Goal: Information Seeking & Learning: Learn about a topic

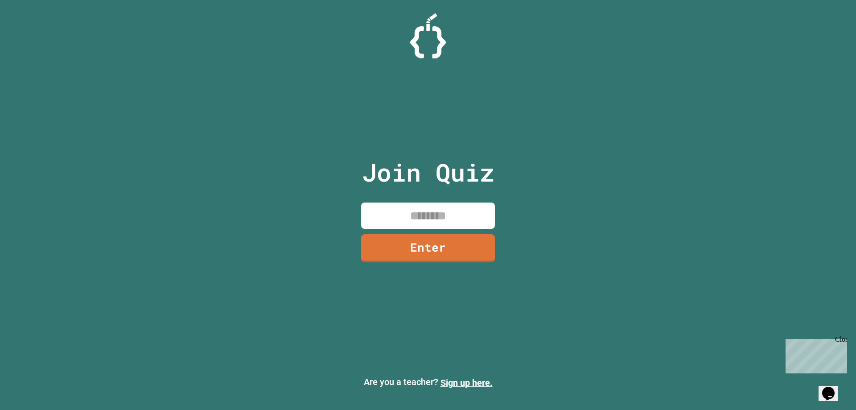
click at [390, 212] on input at bounding box center [428, 216] width 134 height 26
type input "********"
click at [421, 235] on link "Enter" at bounding box center [428, 246] width 124 height 29
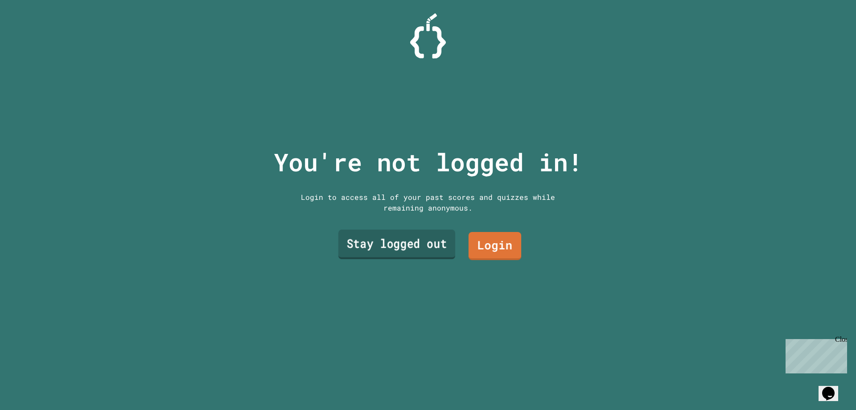
click at [408, 236] on link "Stay logged out" at bounding box center [397, 244] width 117 height 29
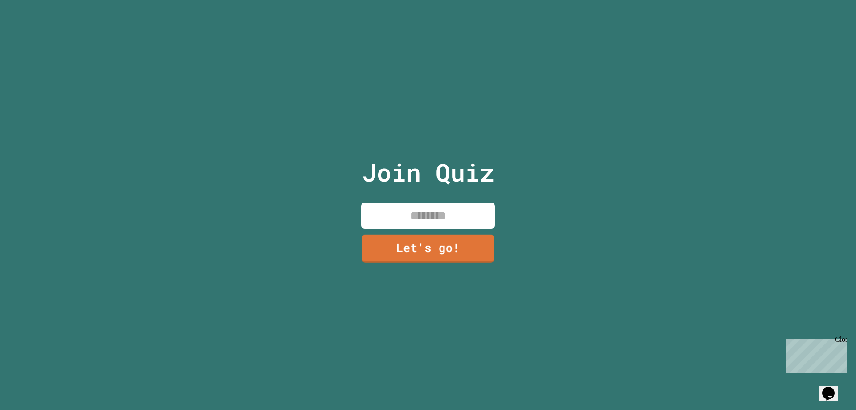
click at [443, 215] on input at bounding box center [428, 216] width 134 height 26
type input "****"
click at [417, 249] on link "Let's go!" at bounding box center [428, 247] width 136 height 29
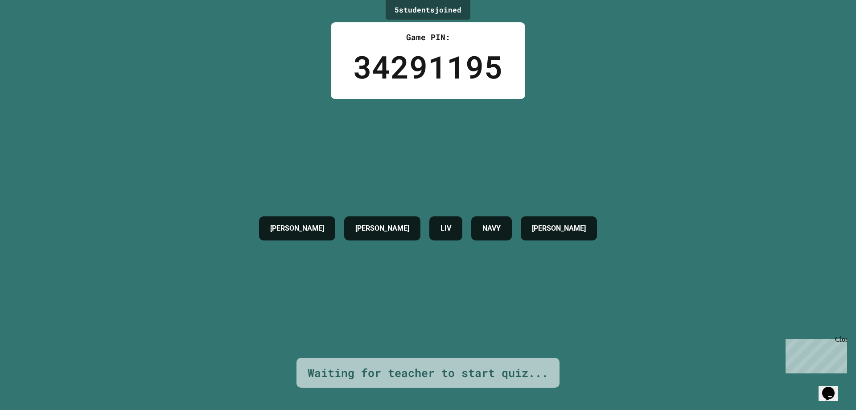
click at [840, 334] on div "5 student s joined Game PIN: 34291195 [PERSON_NAME] Z [PERSON_NAME] LIV NAVY [P…" at bounding box center [428, 205] width 856 height 410
click at [843, 343] on div "Close" at bounding box center [841, 340] width 11 height 11
drag, startPoint x: 169, startPoint y: 154, endPoint x: 196, endPoint y: 135, distance: 33.3
click at [196, 135] on div "5 student s joined Game PIN: 34291195 [PERSON_NAME] Z [PERSON_NAME] LIV NAVY [P…" at bounding box center [428, 205] width 856 height 410
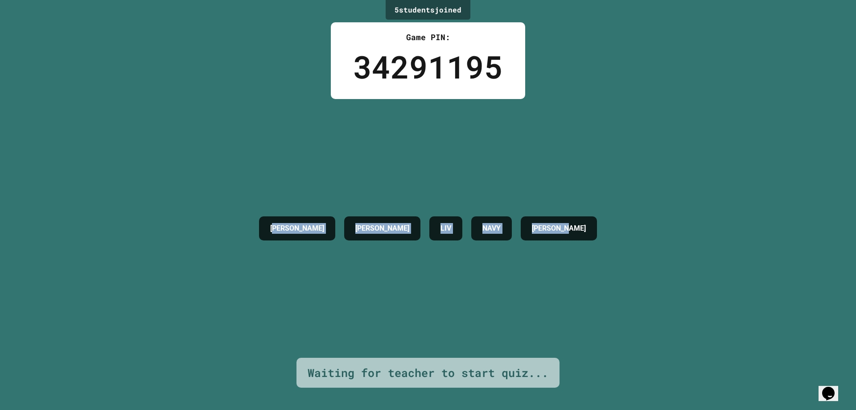
drag, startPoint x: 261, startPoint y: 122, endPoint x: 652, endPoint y: 184, distance: 396.1
click at [655, 183] on div "5 student s joined Game PIN: 34291195 [PERSON_NAME] Z [PERSON_NAME] LIV NAVY [P…" at bounding box center [428, 205] width 856 height 410
click at [295, 134] on div "[PERSON_NAME] Z [PERSON_NAME] LIV NAVY [PERSON_NAME]" at bounding box center [428, 228] width 347 height 259
drag, startPoint x: 211, startPoint y: 132, endPoint x: 680, endPoint y: 140, distance: 468.9
click at [680, 140] on div "5 student s joined Game PIN: 34291195 [PERSON_NAME] Z [PERSON_NAME] LIV NAVY [P…" at bounding box center [428, 205] width 856 height 410
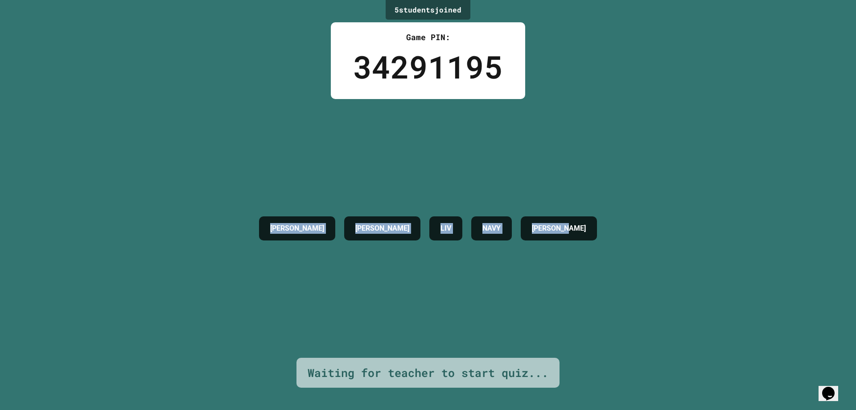
click at [680, 140] on div "5 student s joined Game PIN: 34291195 [PERSON_NAME] Z [PERSON_NAME] LIV NAVY [P…" at bounding box center [428, 205] width 856 height 410
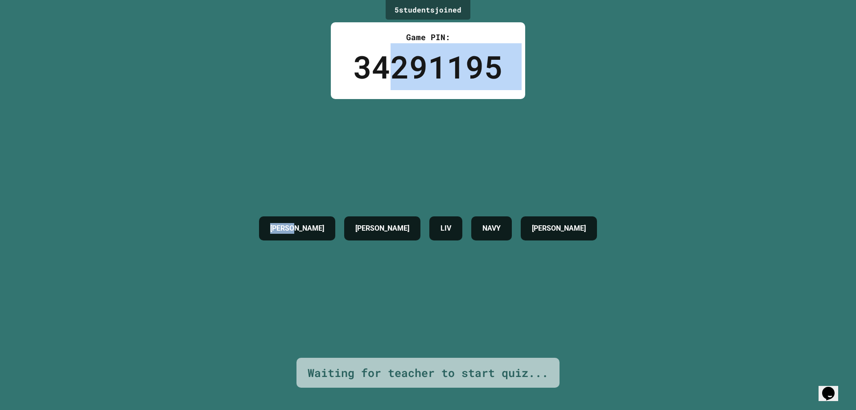
drag, startPoint x: 391, startPoint y: 54, endPoint x: 294, endPoint y: 104, distance: 109.7
click at [294, 104] on div "5 student s joined Game PIN: 34291195 [PERSON_NAME] Z [PERSON_NAME] LIV NAVY [P…" at bounding box center [428, 205] width 856 height 410
click at [285, 62] on div "5 student s joined Game PIN: 34291195 [PERSON_NAME] Z [PERSON_NAME] LIV NAVY [P…" at bounding box center [428, 205] width 856 height 410
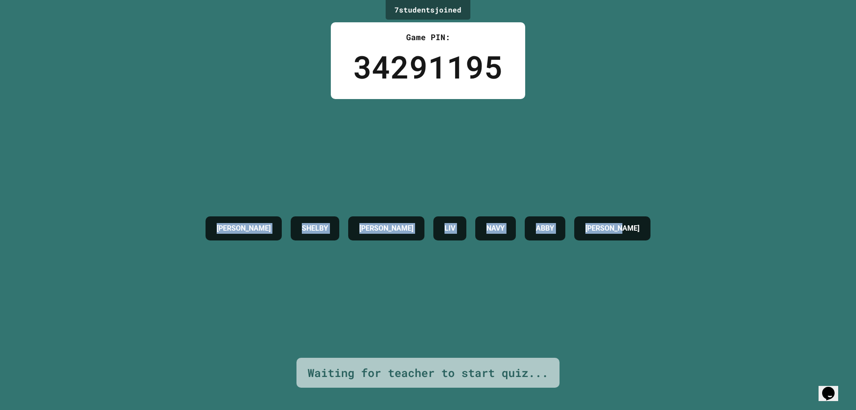
drag, startPoint x: 174, startPoint y: 44, endPoint x: 700, endPoint y: 165, distance: 539.8
click at [700, 165] on div "7 student s joined Game PIN: 34291195 [PERSON_NAME] Z [PERSON_NAME] LIV NAVY AB…" at bounding box center [428, 205] width 856 height 410
click at [700, 162] on div "7 student s joined Game PIN: 34291195 [PERSON_NAME] Z [PERSON_NAME] LIV NAVY AB…" at bounding box center [428, 205] width 856 height 410
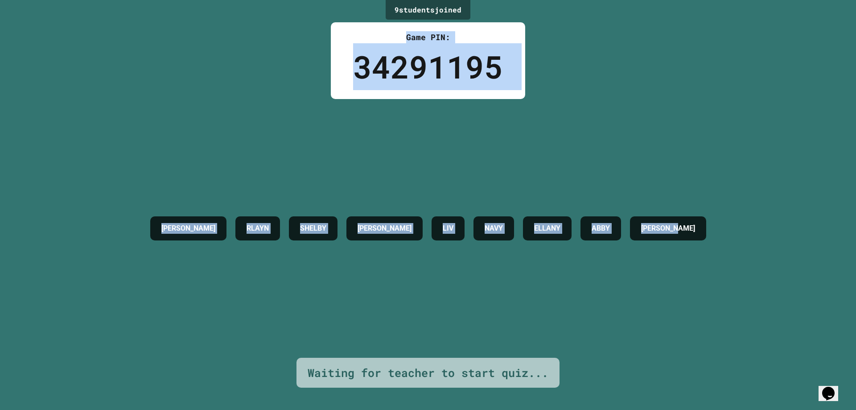
drag, startPoint x: 255, startPoint y: 21, endPoint x: 766, endPoint y: 225, distance: 550.7
click at [766, 225] on div "9 student s joined Game PIN: 34291195 [PERSON_NAME] Z [PERSON_NAME] LIV NAVY [P…" at bounding box center [428, 205] width 856 height 410
click at [711, 178] on div "[PERSON_NAME] Z [PERSON_NAME] LIV NAVY ELLANY ABBY [PERSON_NAME]" at bounding box center [428, 228] width 565 height 259
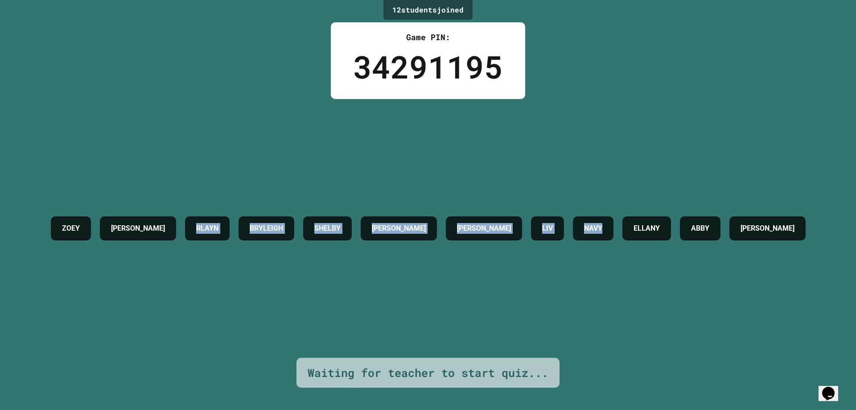
drag, startPoint x: 245, startPoint y: 61, endPoint x: 703, endPoint y: 251, distance: 495.7
click at [703, 251] on div "12 student s joined Game PIN: 34291195 [PERSON_NAME] Z [PERSON_NAME] [PERSON_NA…" at bounding box center [428, 205] width 856 height 410
click at [703, 245] on div "[PERSON_NAME] Z [PERSON_NAME] [PERSON_NAME] [PERSON_NAME] LIV NAVY [PERSON_NAME…" at bounding box center [428, 228] width 764 height 33
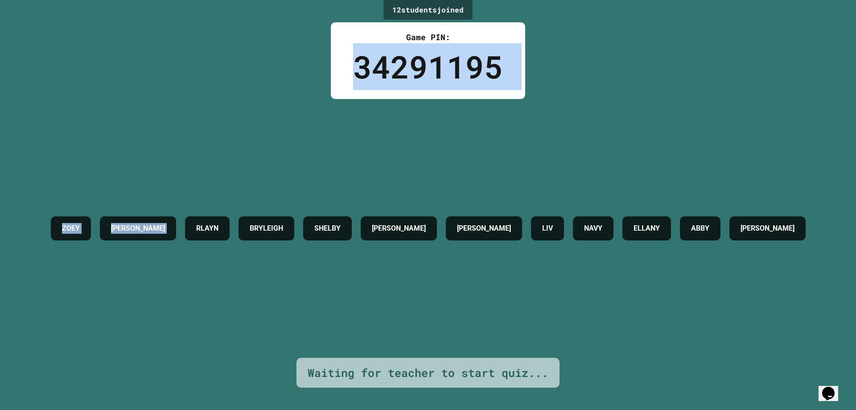
drag, startPoint x: 220, startPoint y: 7, endPoint x: 301, endPoint y: 44, distance: 89.0
click at [301, 44] on div "12 student s joined Game PIN: 34291195 [PERSON_NAME] Z [PERSON_NAME] [PERSON_NA…" at bounding box center [428, 205] width 856 height 410
click at [292, 46] on div "12 student s joined Game PIN: 34291195 [PERSON_NAME] Z [PERSON_NAME] [PERSON_NA…" at bounding box center [428, 205] width 856 height 410
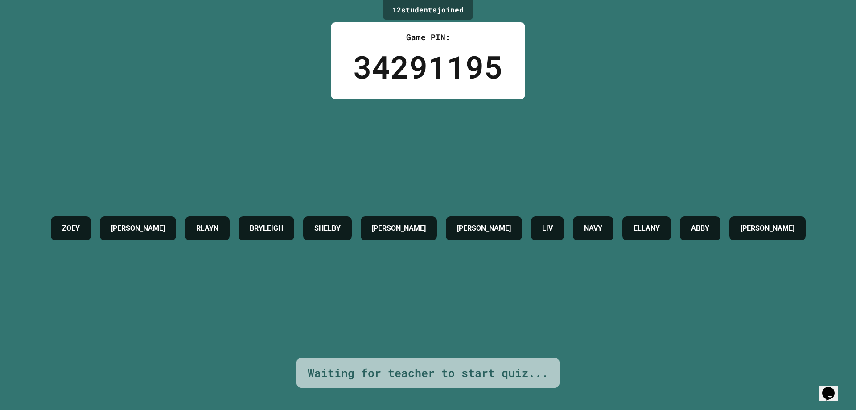
click at [276, 81] on div "12 student s joined Game PIN: 34291195 [PERSON_NAME] Z [PERSON_NAME] [PERSON_NA…" at bounding box center [428, 205] width 856 height 410
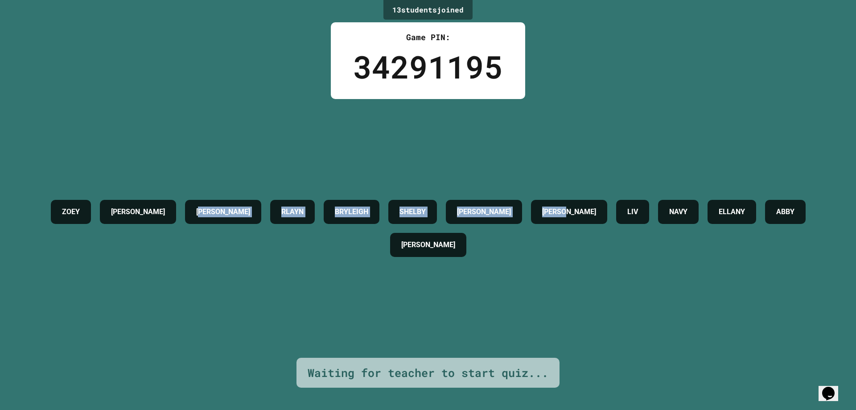
drag, startPoint x: 220, startPoint y: 33, endPoint x: 669, endPoint y: 339, distance: 543.1
click at [669, 339] on div "13 student s joined Game PIN: 34291195 [PERSON_NAME] Z [PERSON_NAME] [PERSON_NA…" at bounding box center [428, 205] width 856 height 410
click at [315, 207] on div "RLAYN" at bounding box center [292, 212] width 45 height 24
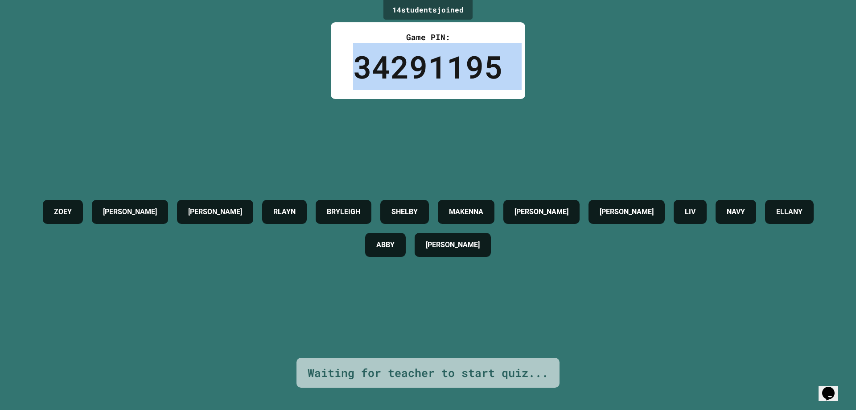
drag, startPoint x: 14, startPoint y: 6, endPoint x: 344, endPoint y: 83, distance: 338.5
click at [344, 83] on div "14 student s joined Game PIN: 34291195 [PERSON_NAME] Z [PERSON_NAME] [PERSON_NA…" at bounding box center [428, 205] width 856 height 410
click at [331, 85] on div "Game PIN: 34291195" at bounding box center [428, 60] width 194 height 77
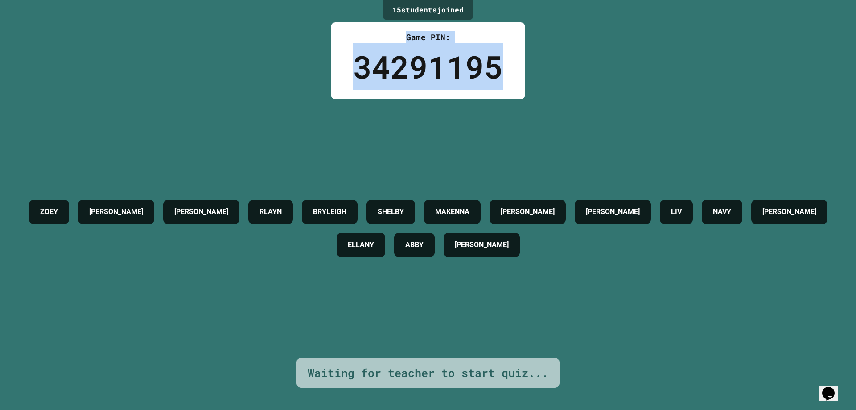
drag, startPoint x: 312, startPoint y: 28, endPoint x: 533, endPoint y: 81, distance: 226.6
click at [533, 81] on div "15 student s joined Game PIN: 34291195 [PERSON_NAME] Z [PERSON_NAME] [PERSON_NA…" at bounding box center [428, 205] width 856 height 410
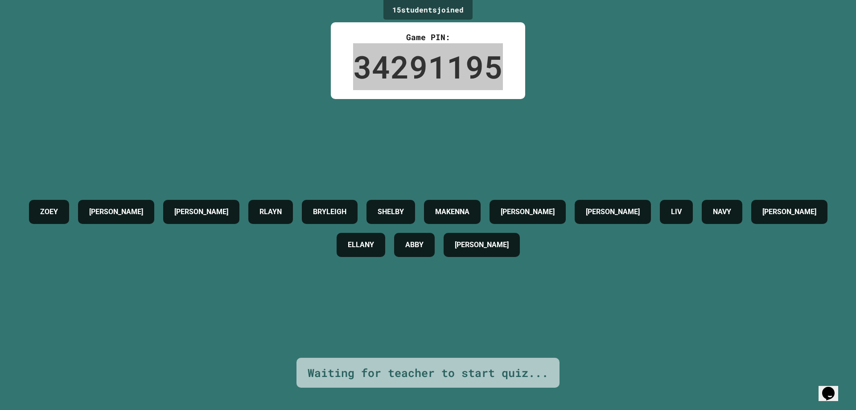
drag, startPoint x: 297, startPoint y: 49, endPoint x: 491, endPoint y: 79, distance: 196.3
click at [491, 79] on div "15 student s joined Game PIN: 34291195 [PERSON_NAME] Z [PERSON_NAME] [PERSON_NA…" at bounding box center [428, 205] width 856 height 410
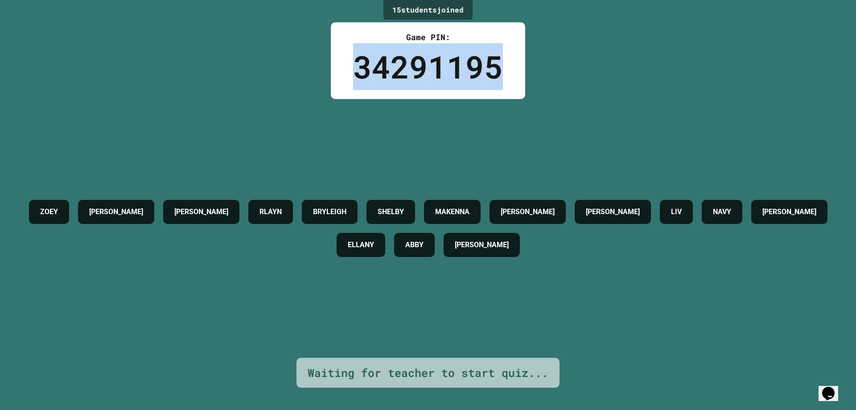
click at [372, 91] on div "Game PIN: 34291195" at bounding box center [428, 60] width 194 height 77
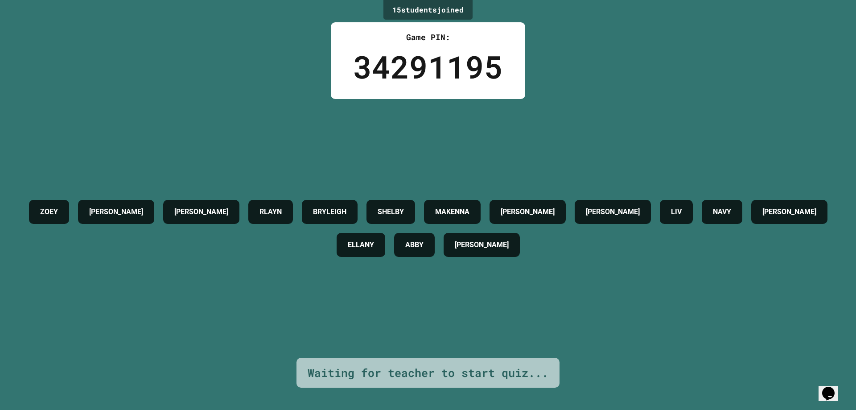
click at [280, 92] on div "15 student s joined Game PIN: 34291195 [PERSON_NAME] Z [PERSON_NAME] [PERSON_NA…" at bounding box center [428, 205] width 856 height 410
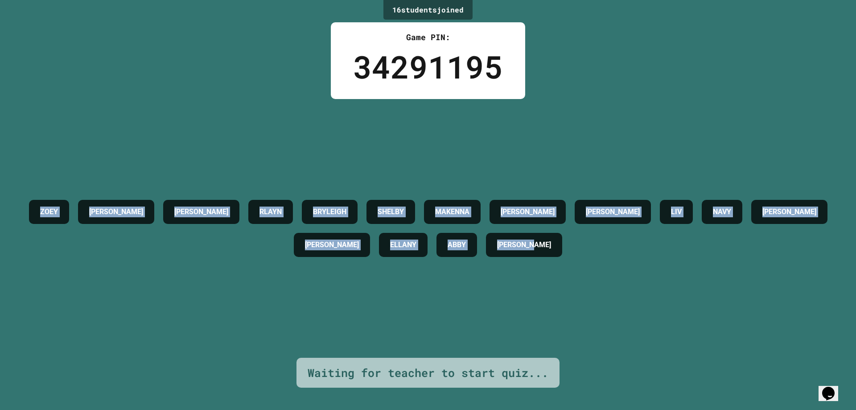
drag, startPoint x: 18, startPoint y: 190, endPoint x: 697, endPoint y: 285, distance: 685.5
click at [697, 285] on div "16 student s joined Game PIN: 34291195 [PERSON_NAME] Z [PERSON_NAME] [PERSON_NA…" at bounding box center [428, 205] width 856 height 410
click at [685, 261] on div "[PERSON_NAME] Z [PERSON_NAME] [PERSON_NAME] [PERSON_NAME] LIV NAVY [PERSON_NAME…" at bounding box center [428, 228] width 812 height 66
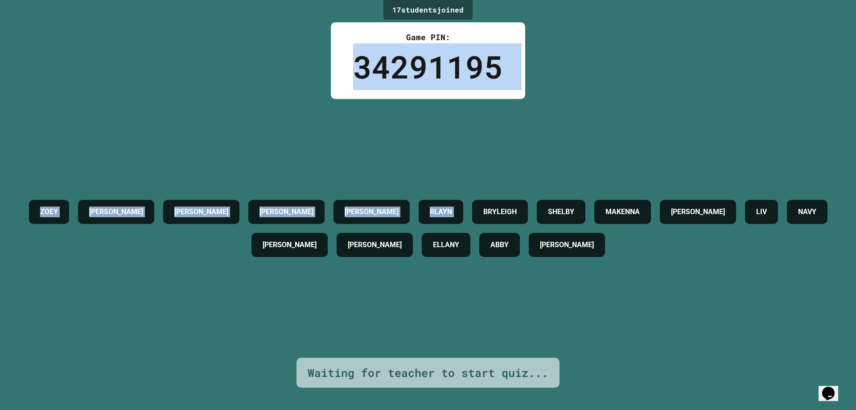
drag, startPoint x: 343, startPoint y: 57, endPoint x: 535, endPoint y: 112, distance: 199.9
click at [535, 112] on div "17 student s joined Game PIN: 34291195 ZOEY [PERSON_NAME] [PERSON_NAME] Z [PERS…" at bounding box center [428, 205] width 856 height 410
click at [432, 120] on div "[PERSON_NAME] [PERSON_NAME] Z [PERSON_NAME] [PERSON_NAME] [PERSON_NAME] LIV NAV…" at bounding box center [428, 228] width 812 height 259
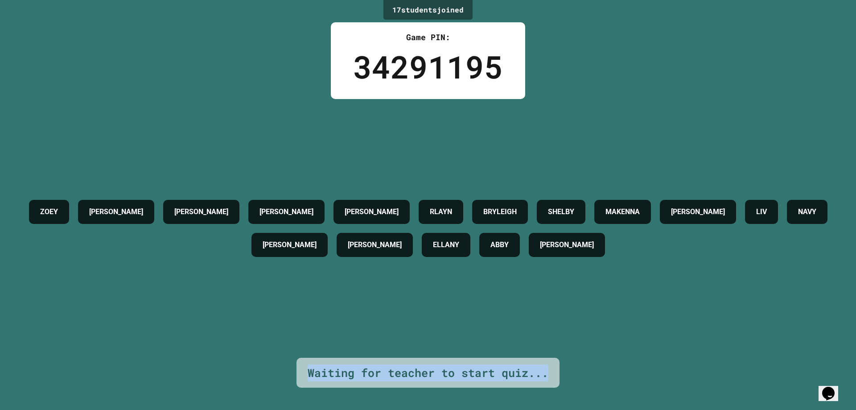
drag, startPoint x: 293, startPoint y: 350, endPoint x: 546, endPoint y: 367, distance: 253.5
click at [546, 367] on div "Waiting for teacher to start quiz..." at bounding box center [428, 373] width 263 height 30
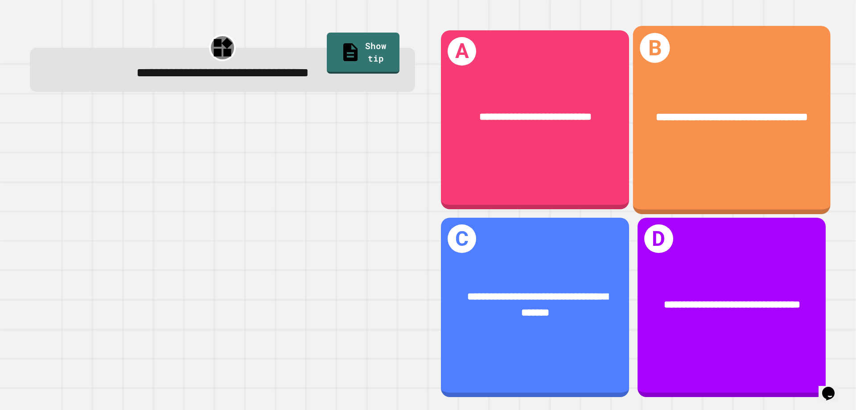
click at [716, 277] on div "**********" at bounding box center [732, 305] width 188 height 57
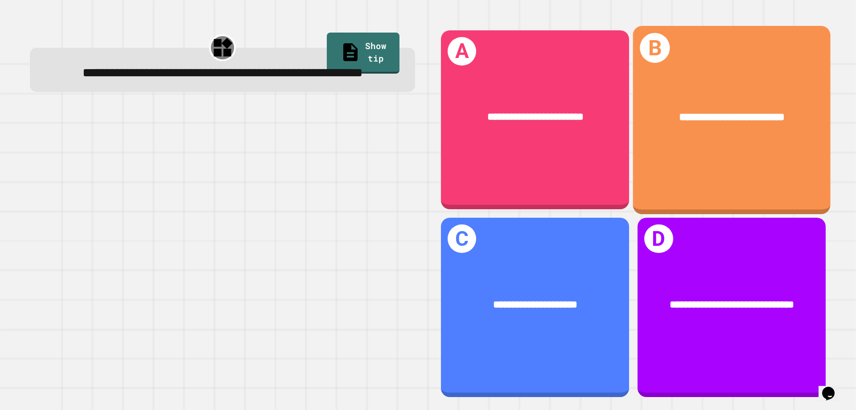
click at [670, 132] on div "**********" at bounding box center [732, 117] width 198 height 60
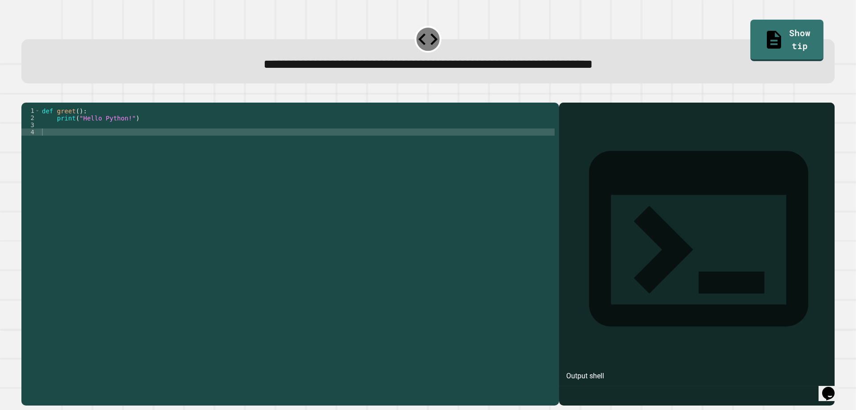
click at [70, 139] on div "def greet ( ) : print ( "Hello Python!" )" at bounding box center [297, 242] width 515 height 271
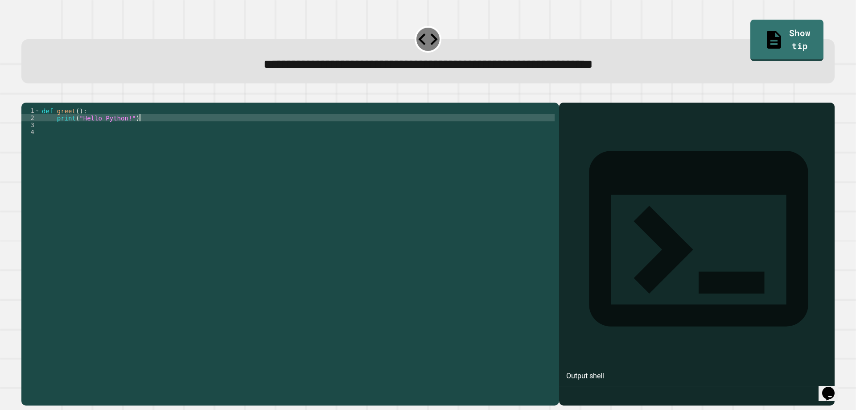
click at [151, 131] on div "def greet ( ) : print ( "Hello Python!" )" at bounding box center [297, 242] width 515 height 271
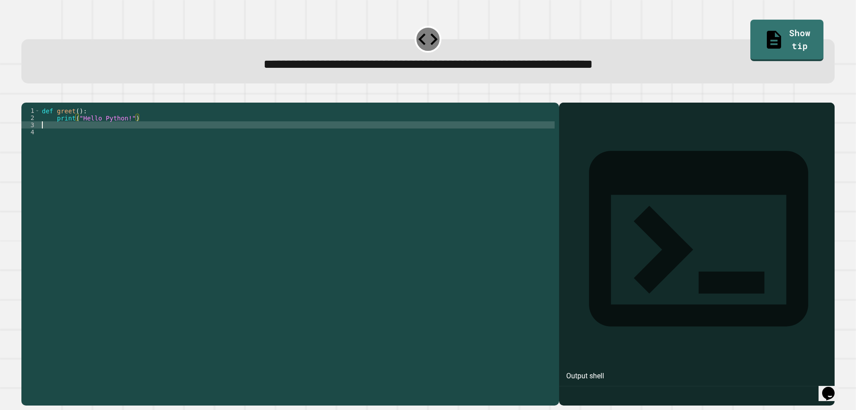
click at [143, 138] on div "def greet ( ) : print ( "Hello Python!" )" at bounding box center [297, 242] width 515 height 271
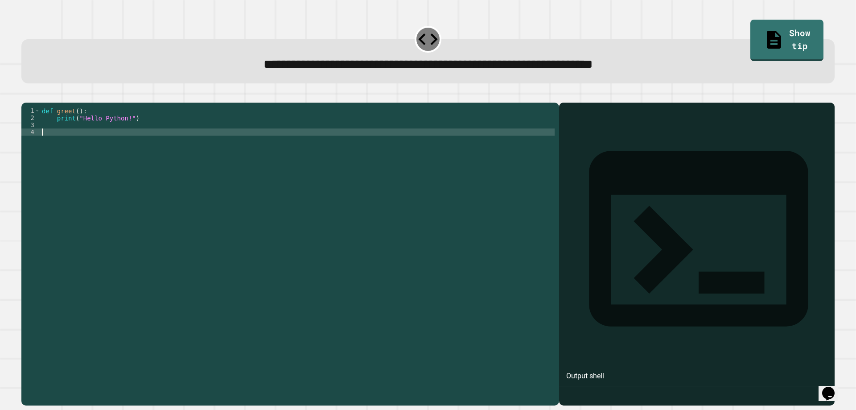
drag, startPoint x: 143, startPoint y: 139, endPoint x: 80, endPoint y: 159, distance: 66.0
click at [80, 159] on div "def greet ( ) : print ( "Hello Python!" )" at bounding box center [297, 242] width 515 height 271
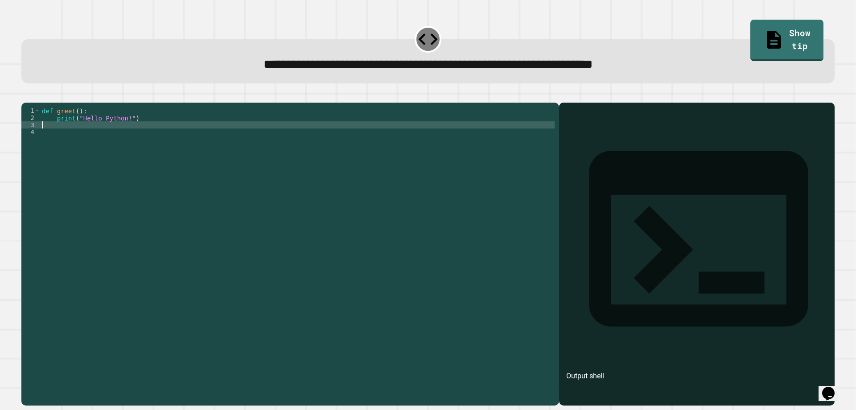
click at [77, 136] on div "def greet ( ) : print ( "Hello Python!" )" at bounding box center [297, 242] width 515 height 271
type textarea "******"
click at [34, 101] on icon "button" at bounding box center [31, 101] width 5 height 6
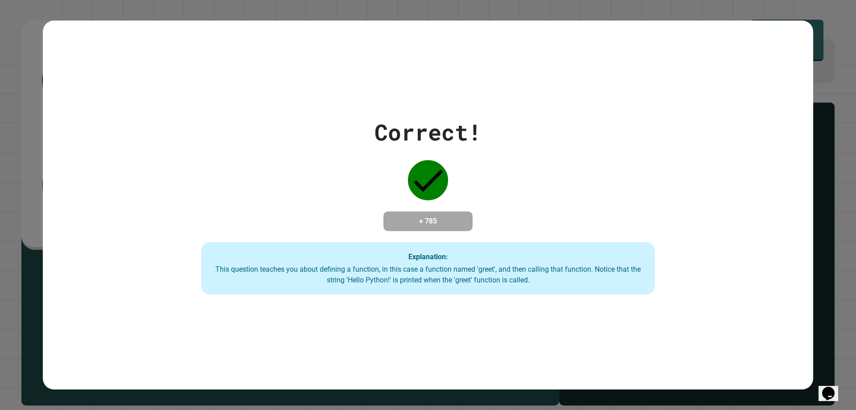
click at [421, 162] on icon at bounding box center [428, 180] width 40 height 40
drag, startPoint x: 393, startPoint y: 160, endPoint x: 386, endPoint y: 143, distance: 18.6
click at [467, 177] on div "Correct! + 785 Explanation: This question teaches you about defining a function…" at bounding box center [428, 205] width 648 height 179
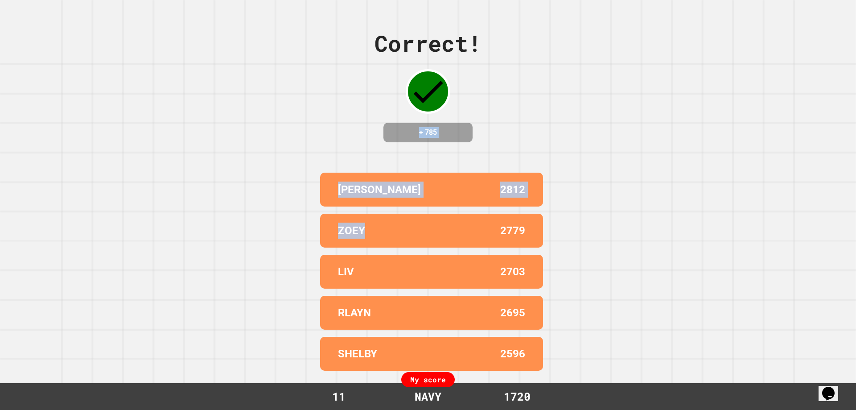
drag, startPoint x: 369, startPoint y: 121, endPoint x: 415, endPoint y: 214, distance: 103.1
click at [415, 213] on div "Correct! + 785 [PERSON_NAME] 2812 ZOEY 2779 LIV 2703 RLAYN 2695 [PERSON_NAME] 2…" at bounding box center [428, 205] width 856 height 410
click at [339, 157] on div "Correct! + 785 [PERSON_NAME] 2812 ZOEY 2779 LIV 2703 RLAYN 2695 [PERSON_NAME] 2…" at bounding box center [428, 205] width 856 height 410
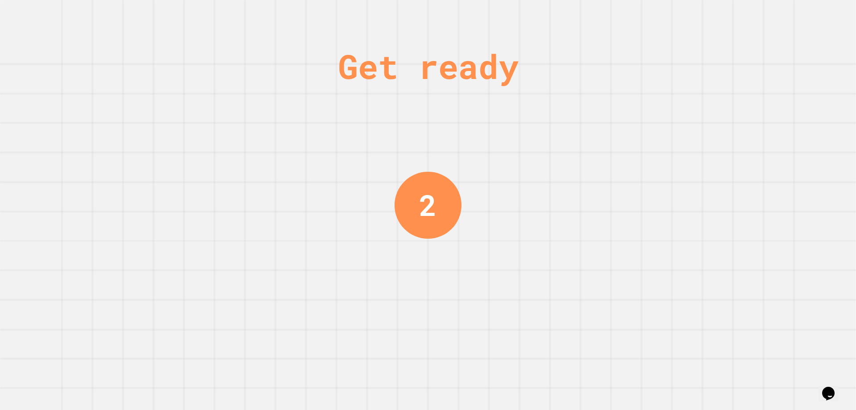
drag, startPoint x: 354, startPoint y: 146, endPoint x: 354, endPoint y: 161, distance: 14.7
drag, startPoint x: 354, startPoint y: 161, endPoint x: 320, endPoint y: 135, distance: 42.0
click at [320, 135] on div "Get ready 1" at bounding box center [428, 205] width 856 height 410
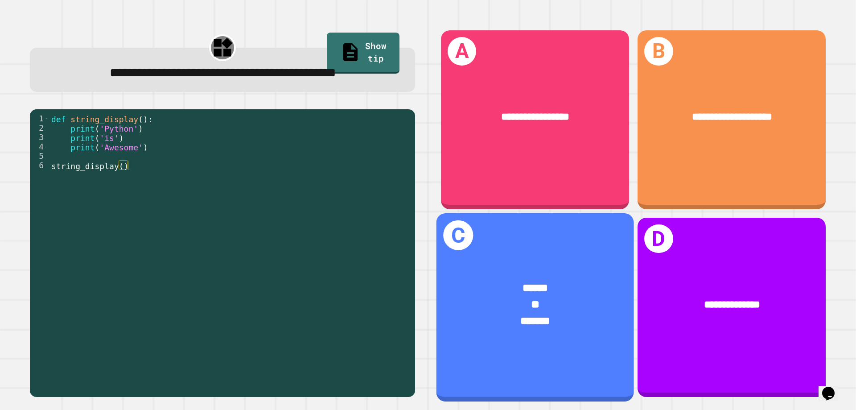
click at [531, 282] on span "******" at bounding box center [535, 287] width 25 height 11
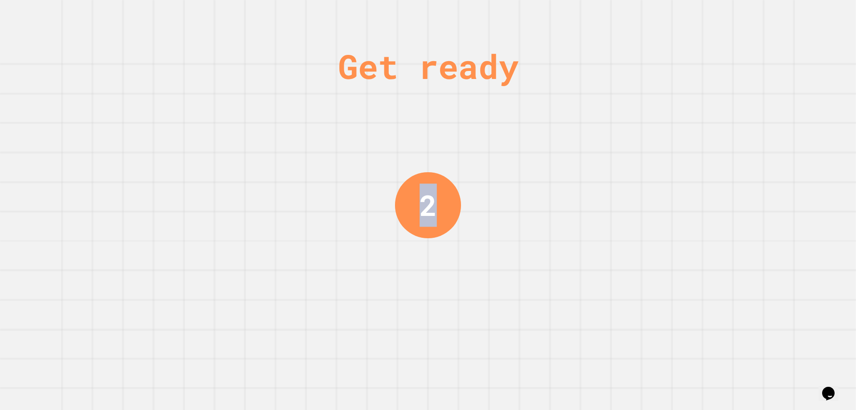
drag, startPoint x: 311, startPoint y: 54, endPoint x: 584, endPoint y: 117, distance: 279.7
click at [601, 116] on div "Get ready 2" at bounding box center [428, 205] width 856 height 410
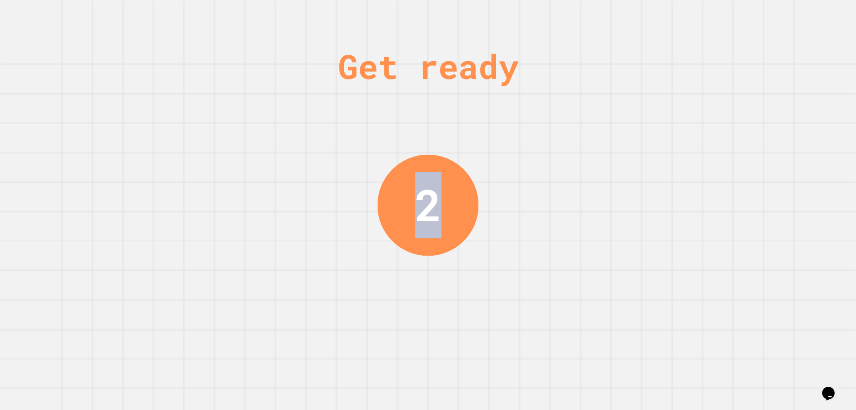
click at [513, 110] on div "Get ready 2" at bounding box center [428, 205] width 856 height 410
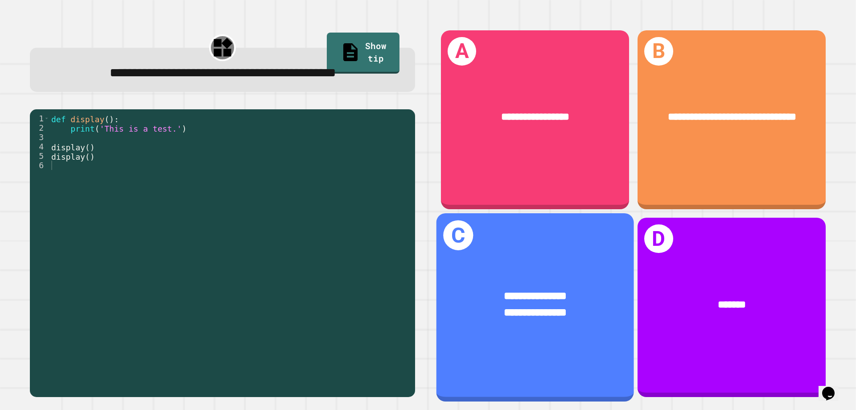
click at [550, 307] on span "**********" at bounding box center [535, 312] width 63 height 11
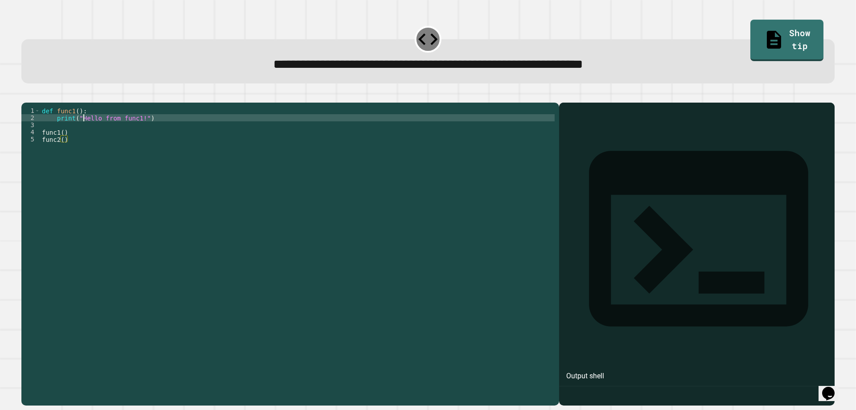
click at [84, 133] on div "def func1 ( ) : print ( "Hello from func1!" ) func1 ( ) func2 ( )" at bounding box center [297, 242] width 515 height 271
click at [82, 142] on div "def func1 ( ) : print ( "Hello from func1!" ) func1 ( ) func2 ( )" at bounding box center [297, 242] width 515 height 271
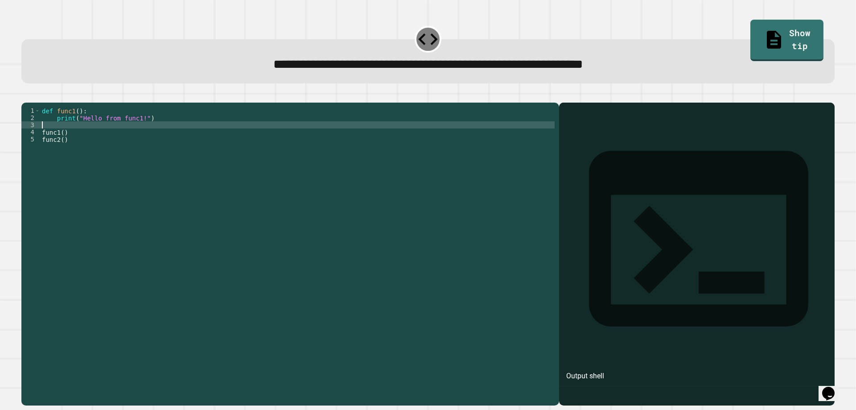
click at [84, 139] on div "def func1 ( ) : print ( "Hello from func1!" ) func1 ( ) func2 ( )" at bounding box center [297, 242] width 515 height 271
click at [84, 153] on div "def func1 ( ) : print ( "Hello from func1!" ) func1 ( ) func2 ( )" at bounding box center [297, 242] width 515 height 271
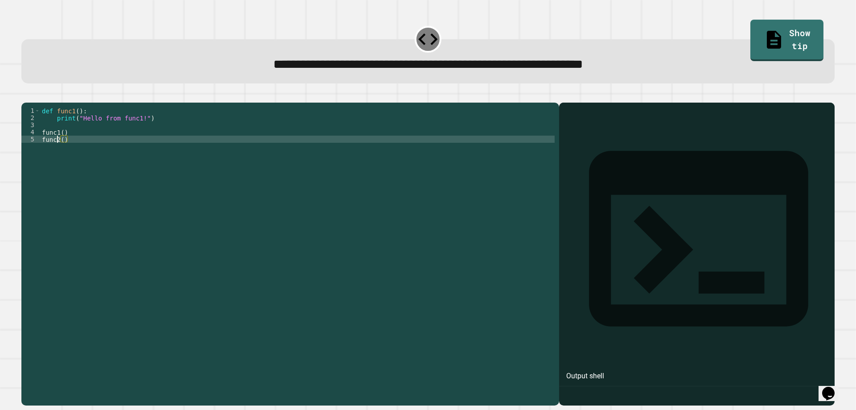
click at [58, 150] on div "def func1 ( ) : print ( "Hello from func1!" ) func1 ( ) func2 ( )" at bounding box center [297, 242] width 515 height 271
click at [59, 153] on div "def func1 ( ) : print ( "Hello from func1!" ) func1 ( ) func2 ( )" at bounding box center [297, 242] width 515 height 271
type textarea "*******"
click at [62, 138] on div "def func1 ( ) : print ( "Hello from func1!" ) func1 ( ) func2 ( )" at bounding box center [297, 242] width 515 height 271
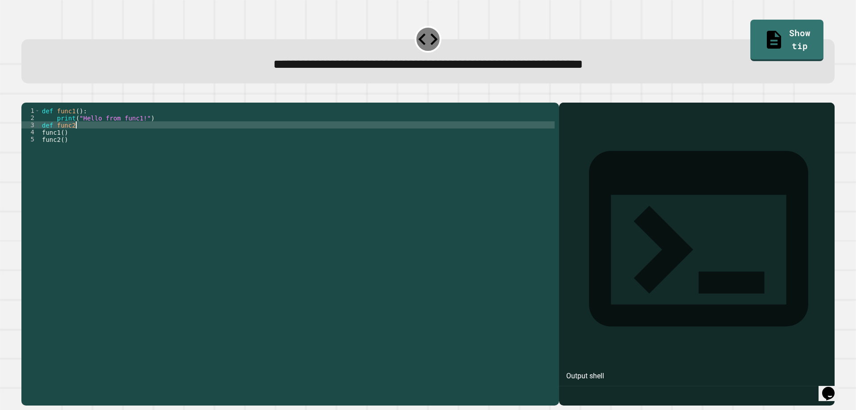
scroll to position [0, 2]
click at [94, 138] on div "def func1 ( ) : print ( "Hello from func1!" ) def func2 ( ) func1 ( ) func2 ( )" at bounding box center [297, 242] width 515 height 271
type textarea "**********"
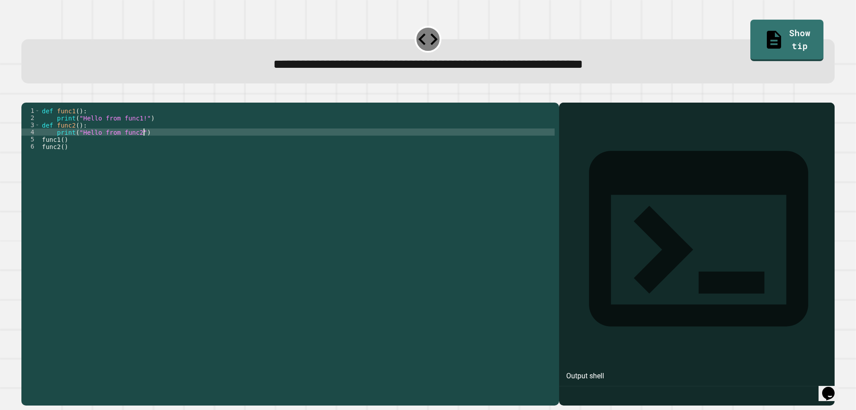
scroll to position [0, 7]
type textarea "**********"
click at [26, 95] on icon "button" at bounding box center [26, 95] width 0 height 0
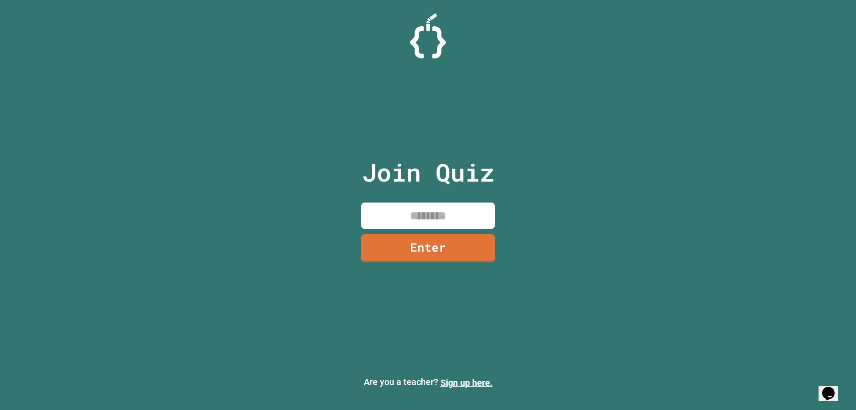
click at [424, 211] on input at bounding box center [428, 216] width 134 height 26
type input "********"
click at [429, 246] on link "Enter" at bounding box center [428, 246] width 132 height 29
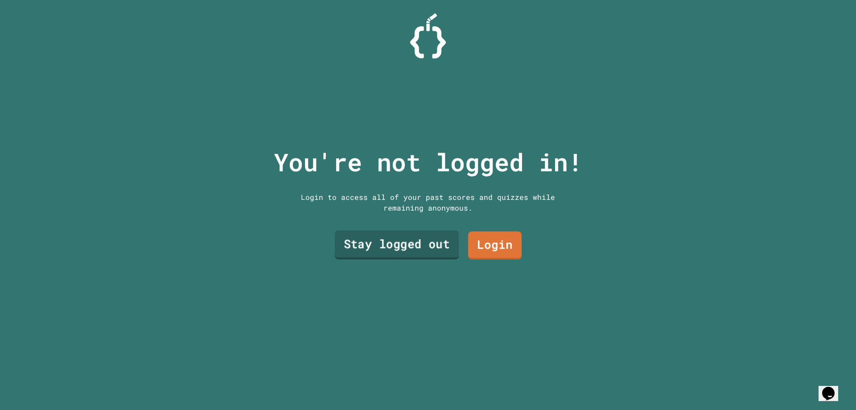
drag, startPoint x: 418, startPoint y: 223, endPoint x: 414, endPoint y: 231, distance: 9.6
click at [415, 228] on div "You're not logged in! Login to access all of your past scores and quizzes while…" at bounding box center [428, 205] width 327 height 410
click at [414, 231] on link "Stay logged out" at bounding box center [397, 245] width 124 height 29
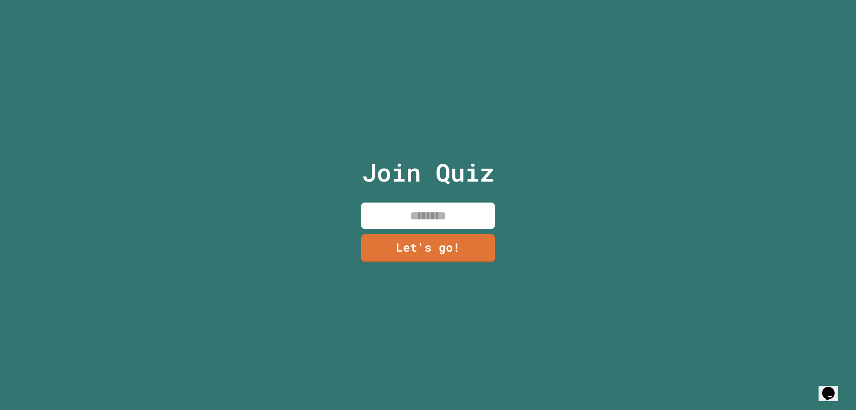
click at [429, 225] on div "Join Quiz Let's go!" at bounding box center [428, 205] width 150 height 410
type input "******"
click at [432, 237] on link "Let's go!" at bounding box center [428, 246] width 121 height 29
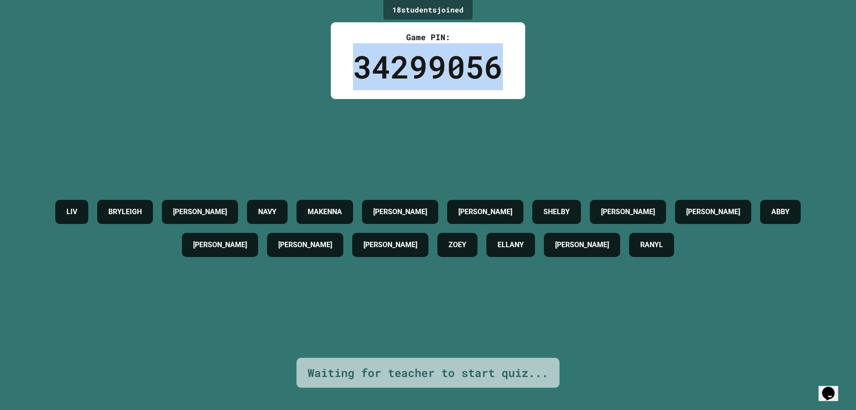
drag, startPoint x: 356, startPoint y: 61, endPoint x: 530, endPoint y: 70, distance: 175.1
click at [530, 70] on div "18 student s joined Game PIN: 34299056 LIV BRYLEIGH KINLEY NAVY MAKENNA LUKE F …" at bounding box center [428, 205] width 856 height 410
click at [523, 70] on div "18 student s joined Game PIN: 34299056 LIV BRYLEIGH KINLEY NAVY MAKENNA LUKE F …" at bounding box center [428, 205] width 856 height 410
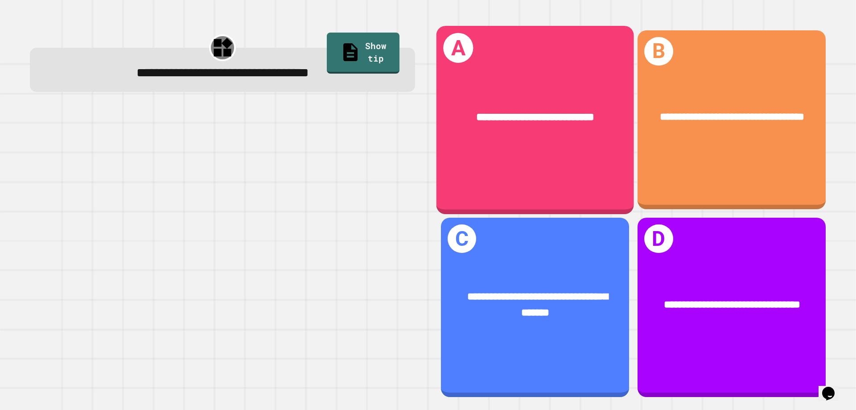
click at [509, 132] on div "**********" at bounding box center [536, 117] width 198 height 60
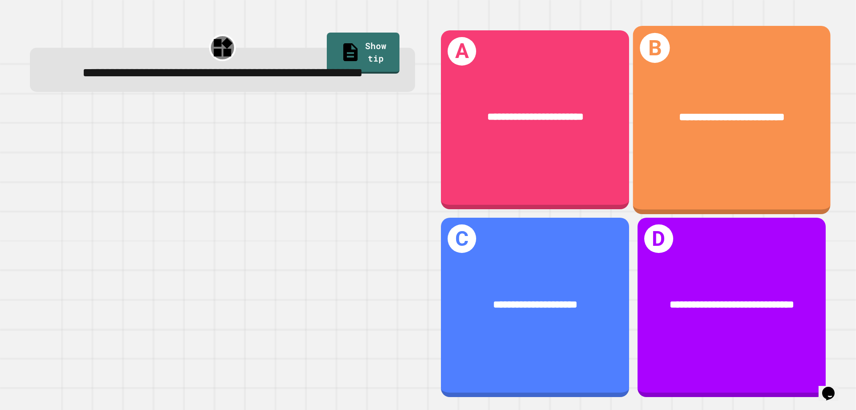
click at [788, 175] on div "**********" at bounding box center [732, 120] width 198 height 188
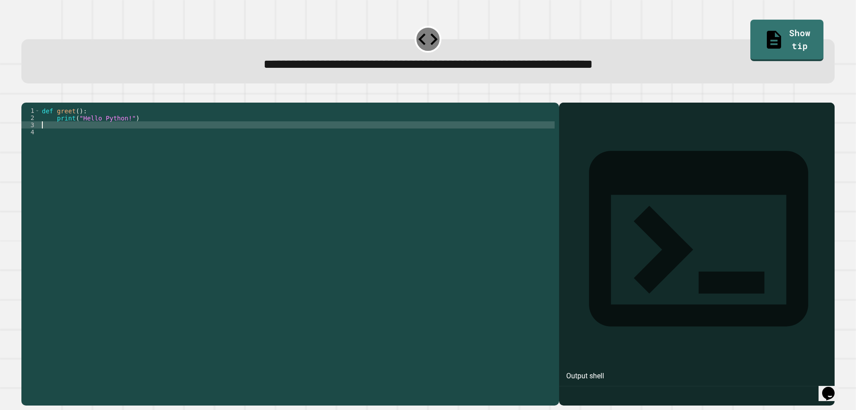
click at [124, 137] on div "def greet ( ) : print ( "Hello Python!" )" at bounding box center [297, 242] width 515 height 271
type textarea "******"
click at [26, 95] on icon "button" at bounding box center [26, 95] width 0 height 0
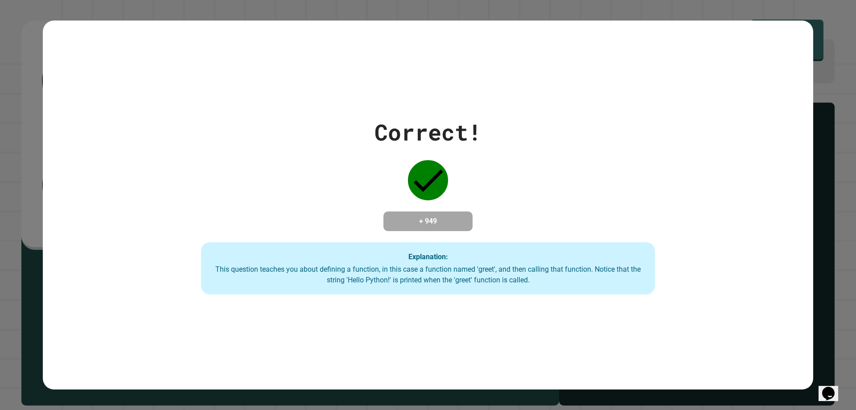
drag, startPoint x: 408, startPoint y: 184, endPoint x: 426, endPoint y: 175, distance: 19.9
click at [417, 180] on icon at bounding box center [428, 180] width 40 height 40
drag, startPoint x: 401, startPoint y: 210, endPoint x: 461, endPoint y: 222, distance: 60.9
click at [461, 222] on div "+ 949" at bounding box center [428, 221] width 89 height 20
click at [447, 216] on h4 "+ 949" at bounding box center [428, 221] width 71 height 11
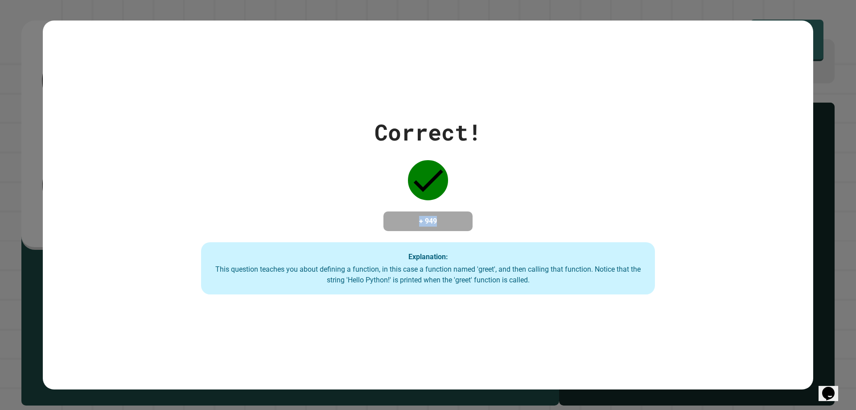
click at [431, 216] on h4 "+ 949" at bounding box center [428, 221] width 71 height 11
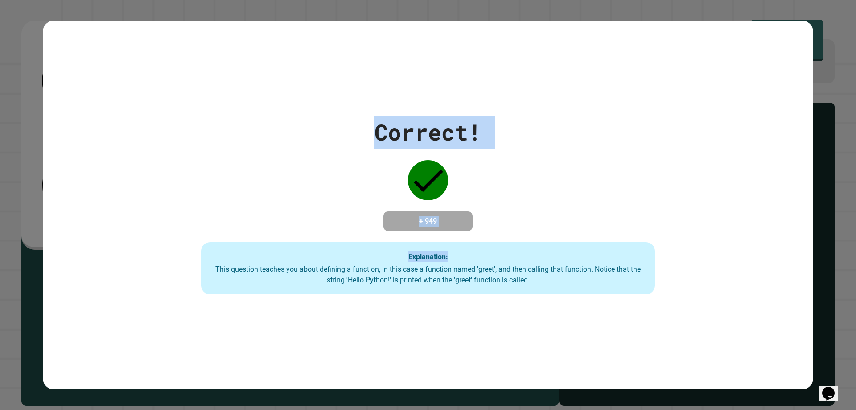
drag, startPoint x: 372, startPoint y: 104, endPoint x: 715, endPoint y: 140, distance: 344.4
click at [725, 138] on div "Correct! + 949 Explanation: This question teaches you about defining a function…" at bounding box center [428, 205] width 771 height 369
click at [453, 165] on div "Correct! + 949 Explanation: This question teaches you about defining a function…" at bounding box center [428, 205] width 648 height 179
drag, startPoint x: 372, startPoint y: 107, endPoint x: 500, endPoint y: 146, distance: 134.2
click at [500, 146] on div "Correct! + 949 Explanation: This question teaches you about defining a function…" at bounding box center [428, 205] width 771 height 369
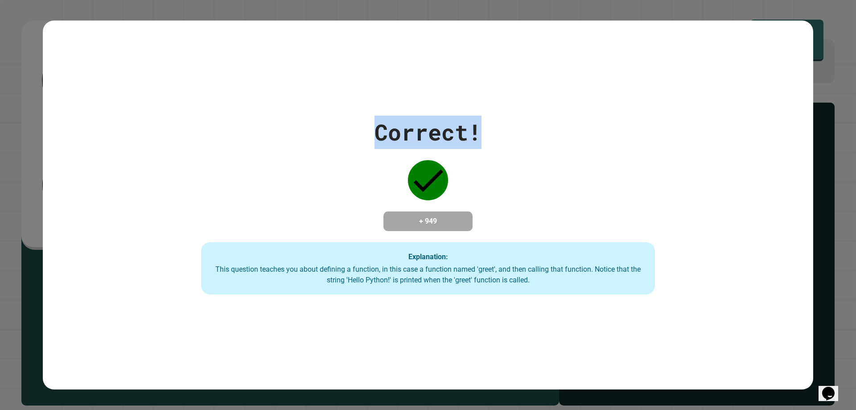
click at [498, 146] on div "Correct! + 949 Explanation: This question teaches you about defining a function…" at bounding box center [428, 205] width 648 height 179
click at [489, 147] on div "Correct! + 949 Explanation: This question teaches you about defining a function…" at bounding box center [428, 205] width 648 height 179
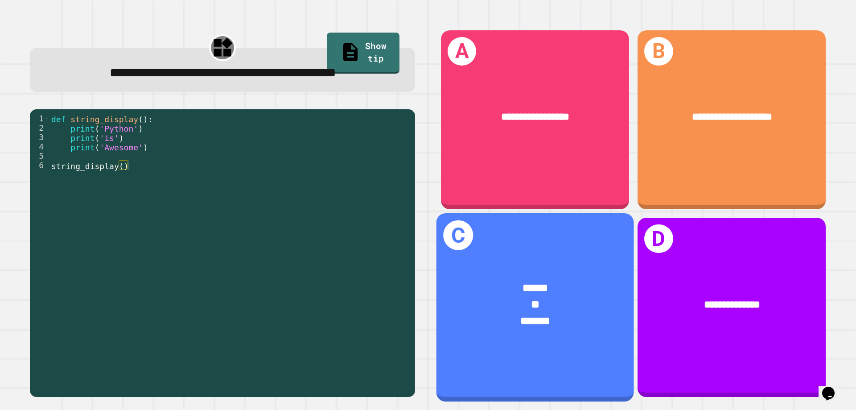
click at [568, 359] on div "C ****** ** *******" at bounding box center [536, 307] width 198 height 188
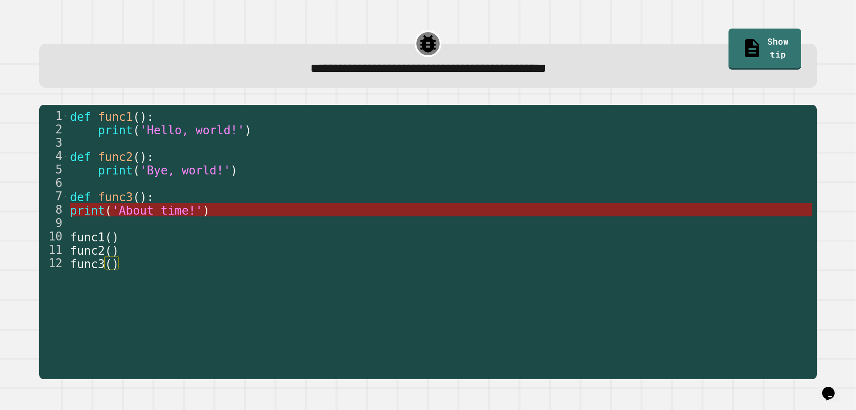
click at [177, 205] on span "'About time!'" at bounding box center [157, 210] width 91 height 13
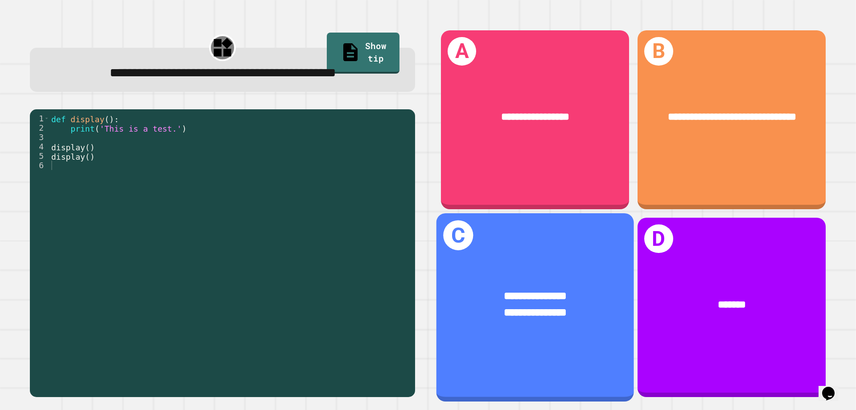
click at [458, 267] on div "**********" at bounding box center [536, 305] width 198 height 76
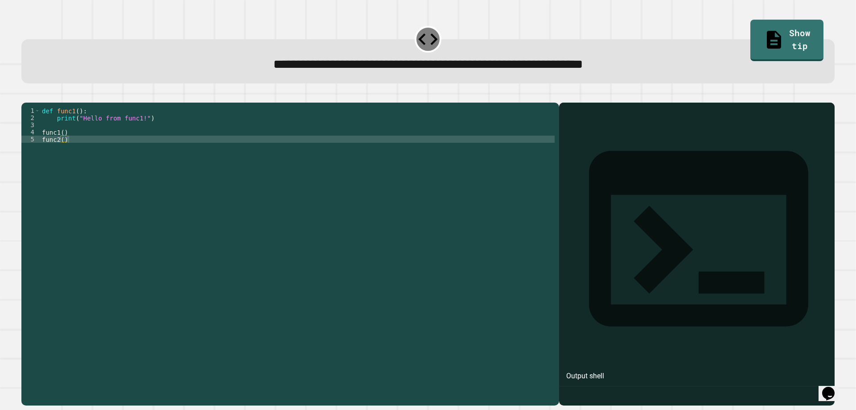
click at [97, 138] on div "def func1 ( ) : print ( "Hello from func1!" ) func1 ( ) func2 ( )" at bounding box center [297, 242] width 515 height 271
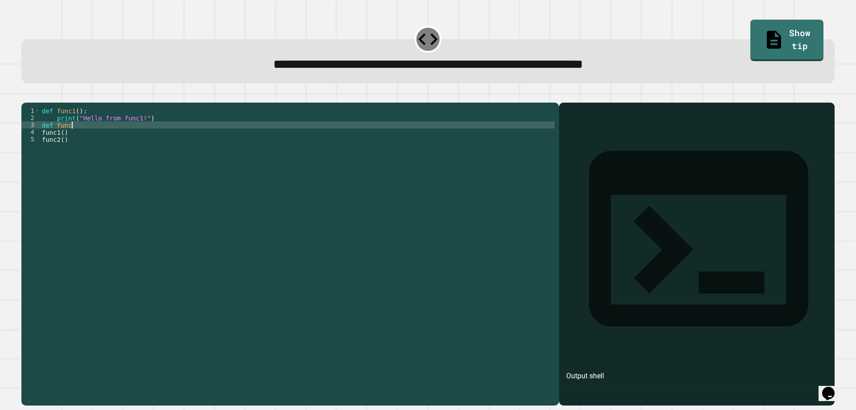
type textarea "*********"
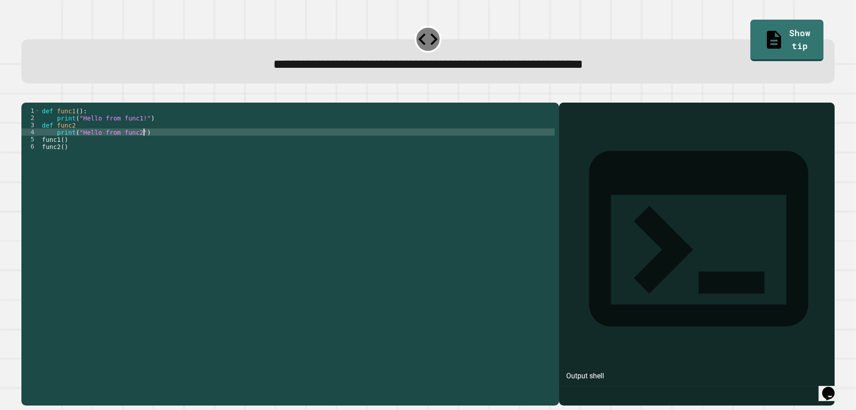
scroll to position [0, 7]
click at [26, 95] on button "button" at bounding box center [26, 95] width 0 height 0
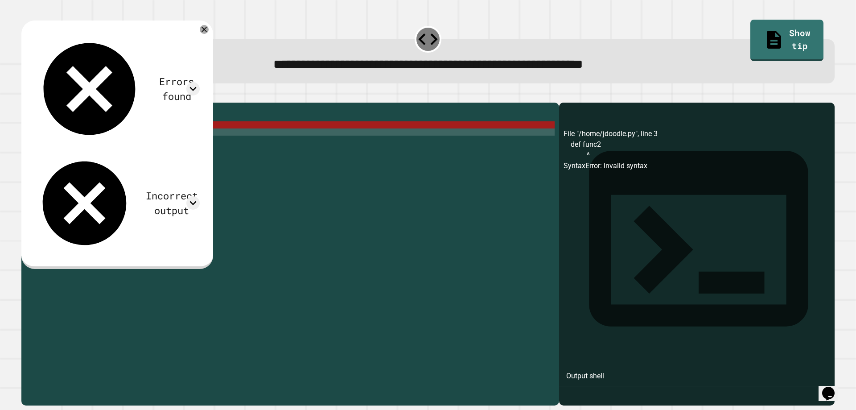
scroll to position [0, 2]
click at [87, 137] on div "def func1 ( ) : print ( "Hello from func1!" ) def func2 print ( "Hello from fun…" at bounding box center [297, 242] width 515 height 271
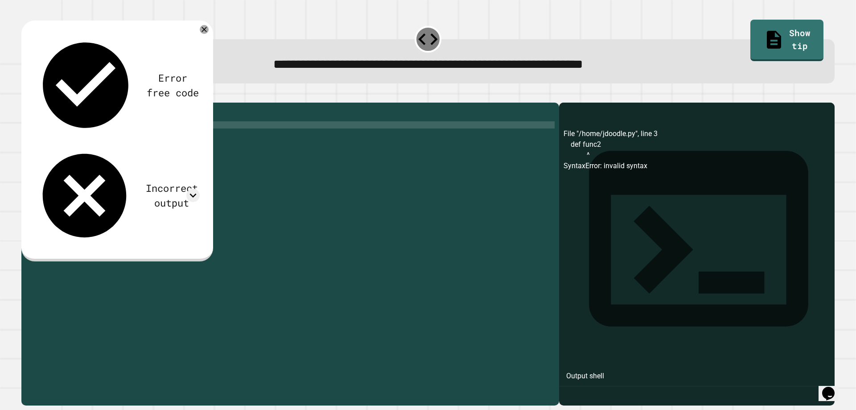
scroll to position [0, 2]
click at [87, 137] on div "def func1 ( ) : print ( "Hello from func1!" ) def func2 ( ) print ( "Hello from…" at bounding box center [297, 242] width 515 height 271
click at [94, 140] on div "def func1 ( ) : print ( "Hello from func1!" ) def func2 ( ) print ( "Hello from…" at bounding box center [297, 242] width 515 height 271
type textarea "**********"
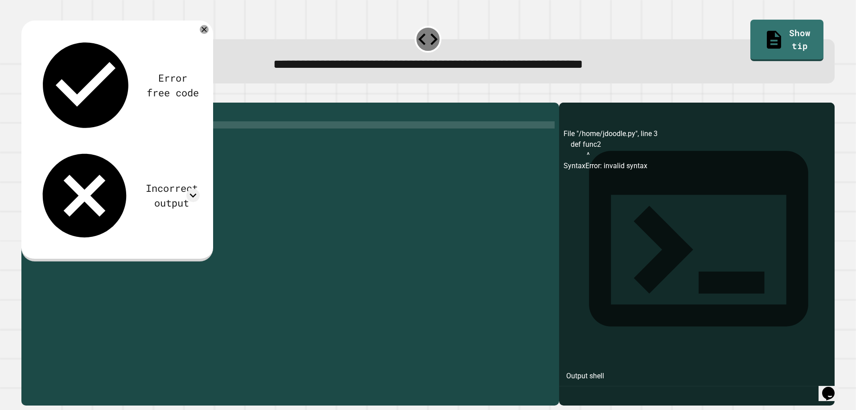
click at [26, 95] on button "button" at bounding box center [26, 95] width 0 height 0
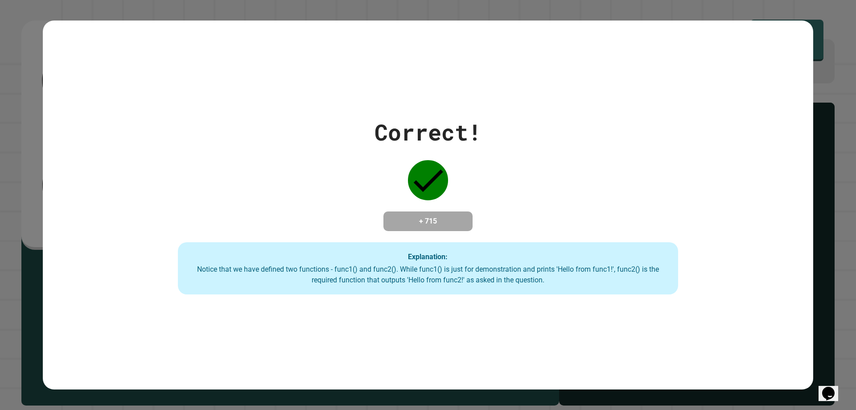
drag, startPoint x: 376, startPoint y: 138, endPoint x: 376, endPoint y: 125, distance: 13.4
drag, startPoint x: 376, startPoint y: 125, endPoint x: 374, endPoint y: 116, distance: 9.7
click at [375, 116] on div "Correct!" at bounding box center [428, 132] width 107 height 33
